Goal: Task Accomplishment & Management: Manage account settings

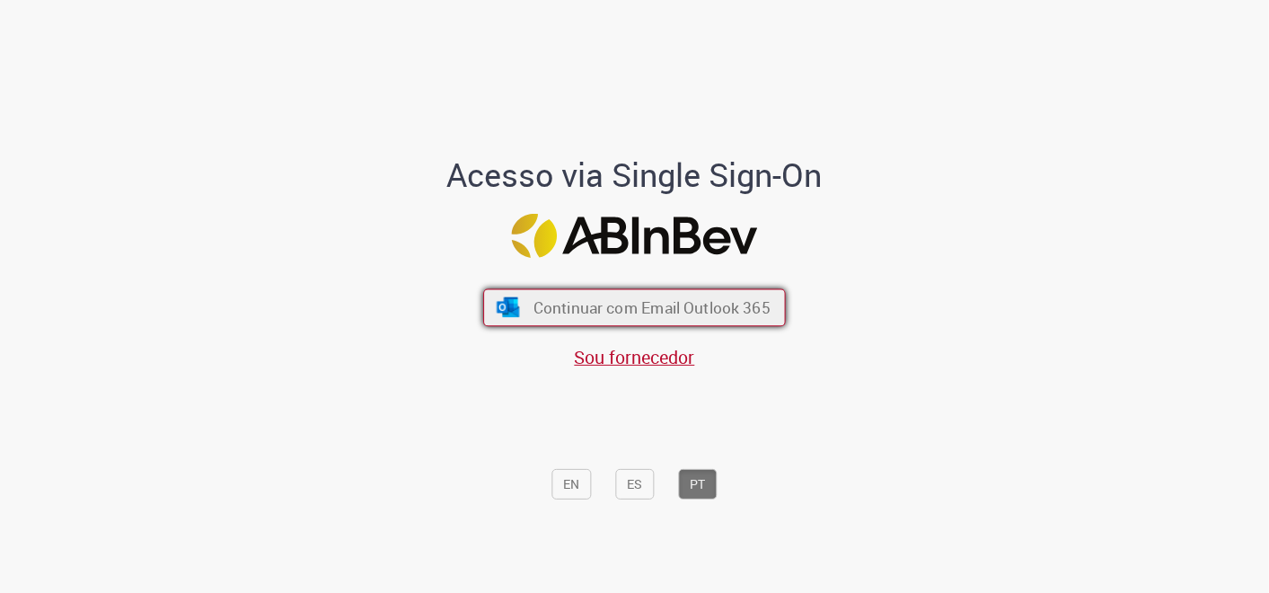
click at [679, 315] on span "Continuar com Email Outlook 365" at bounding box center [652, 306] width 237 height 21
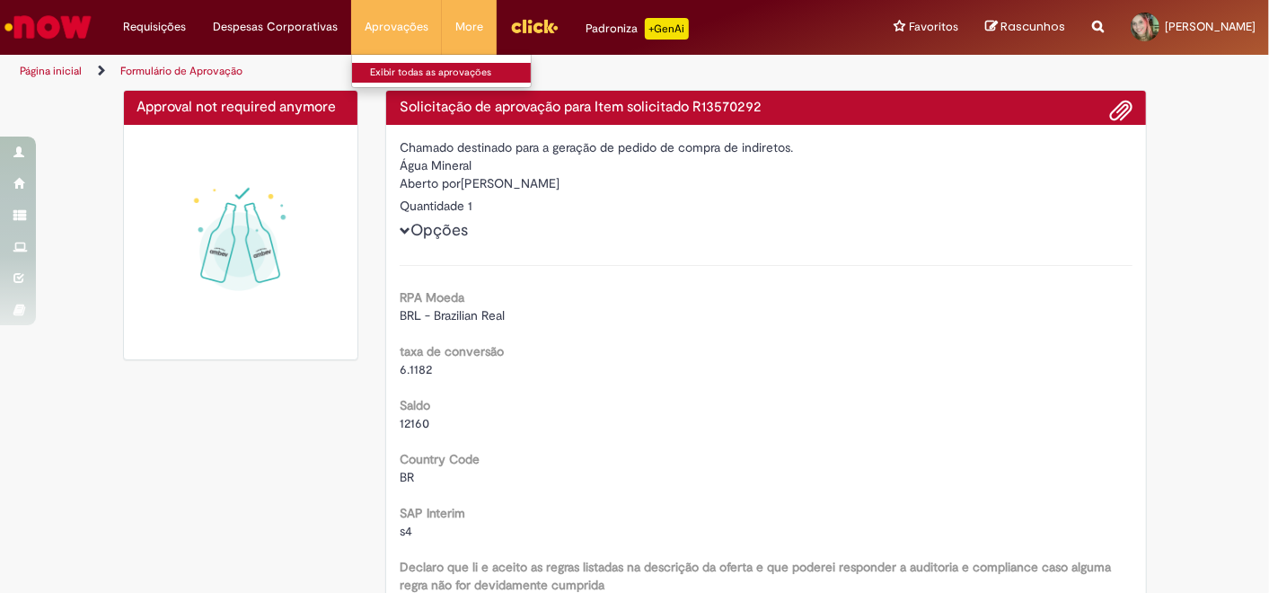
click at [405, 74] on link "Exibir todas as aprovações" at bounding box center [451, 73] width 198 height 20
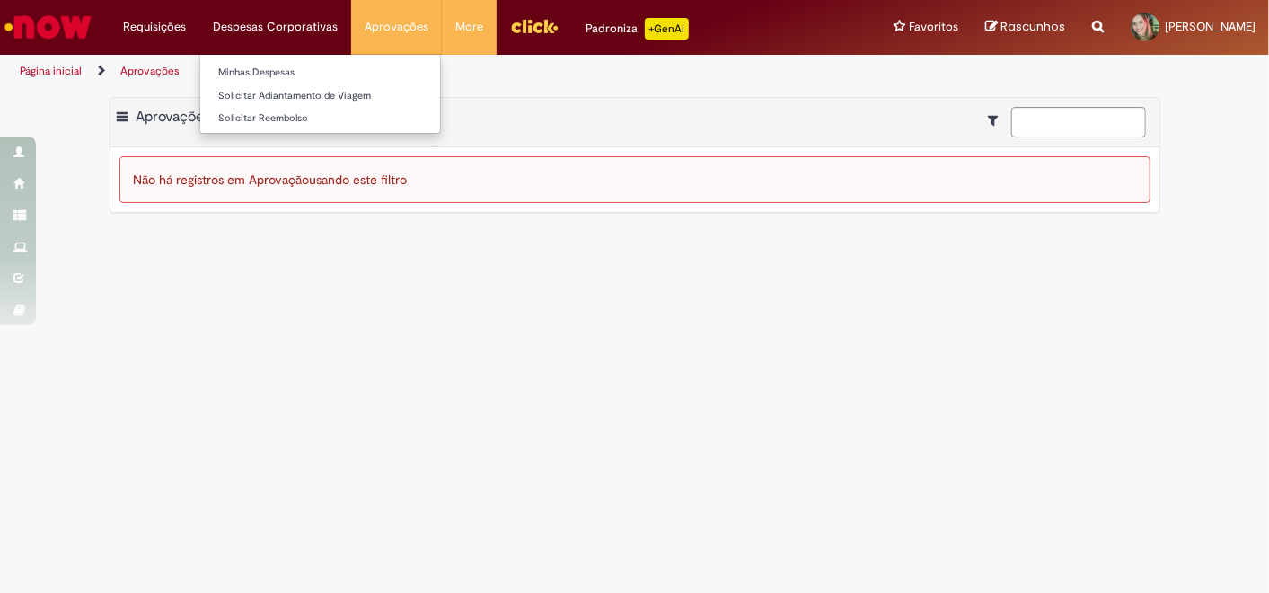
click at [234, 26] on li "Despesas Corporativas Minhas Despesas Solicitar Adiantamento de Viagem Solicita…" at bounding box center [275, 27] width 152 height 54
click at [220, 59] on li "Minhas Despesas" at bounding box center [320, 70] width 240 height 23
click at [225, 65] on link "Minhas Despesas" at bounding box center [320, 73] width 240 height 20
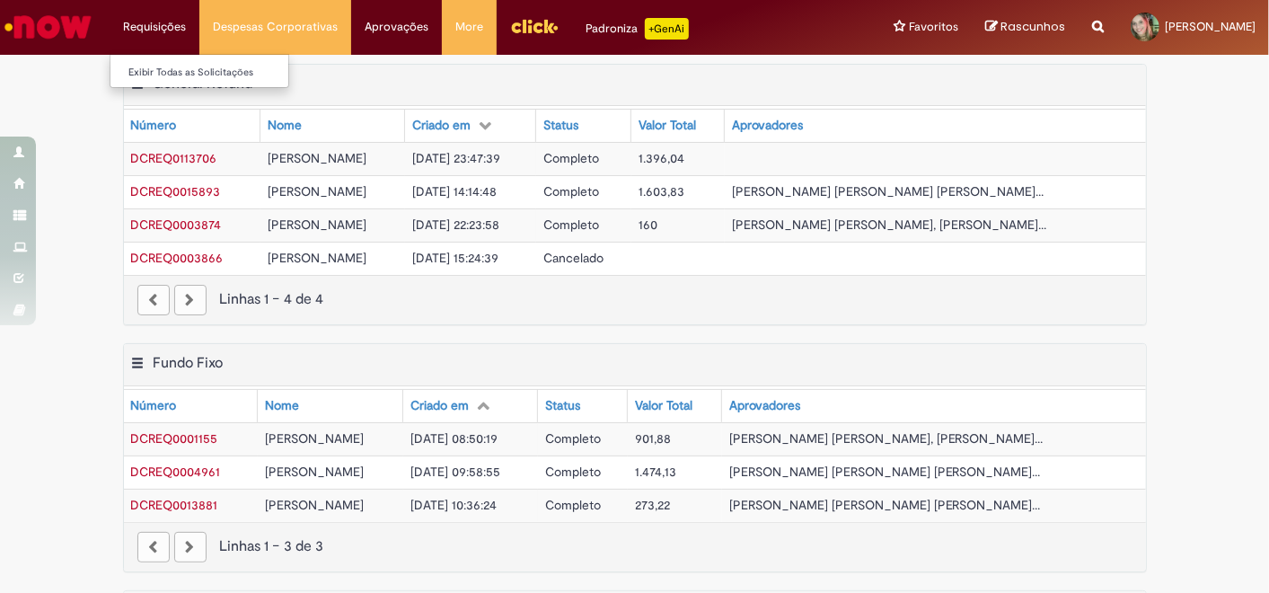
click at [128, 19] on li "Requisições Exibir Todas as Solicitações" at bounding box center [155, 27] width 90 height 54
click at [141, 31] on li "Requisições Exibir Todas as Solicitações" at bounding box center [155, 27] width 90 height 54
click at [385, 34] on li "Aprovações Exibir todas as aprovações" at bounding box center [396, 27] width 91 height 54
click at [398, 60] on li "Exibir todas as aprovações" at bounding box center [451, 70] width 198 height 23
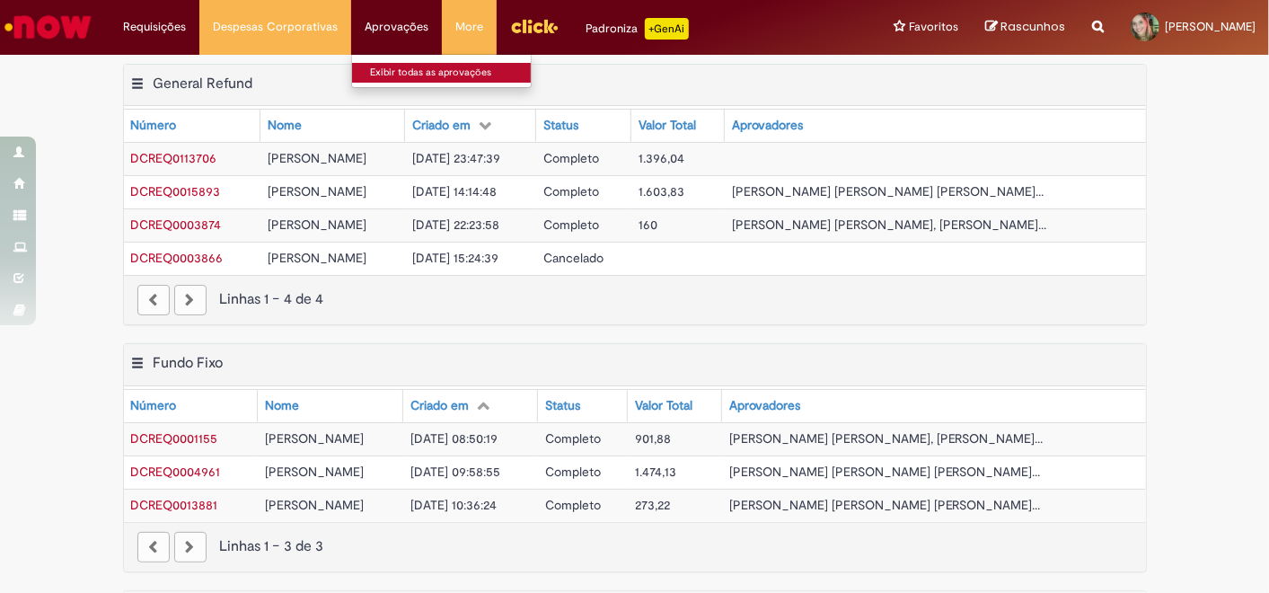
click at [399, 69] on link "Exibir todas as aprovações" at bounding box center [451, 73] width 198 height 20
